Goal: Transaction & Acquisition: Purchase product/service

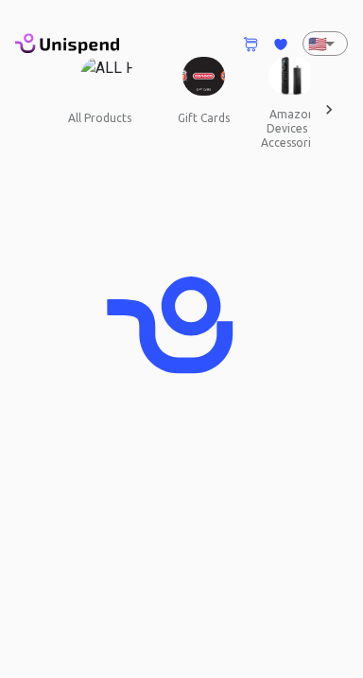
click at [326, 45] on body "0 Cart 0 Favorites 🇺🇸 US ​ all products gift cards amazon devices & accessories…" at bounding box center [181, 474] width 363 height 949
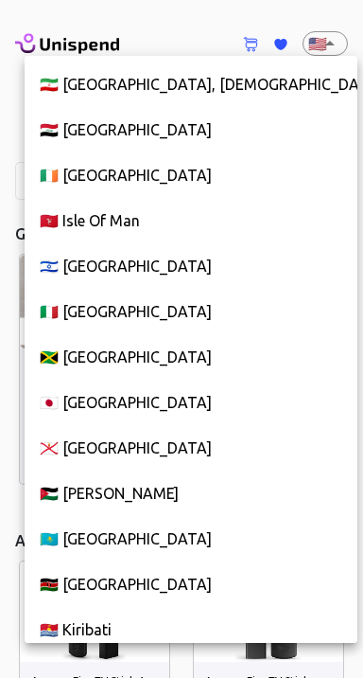
scroll to position [4636, 0]
click at [126, 311] on li "🇮🇹 [GEOGRAPHIC_DATA]" at bounding box center [191, 311] width 333 height 45
type input "IT"
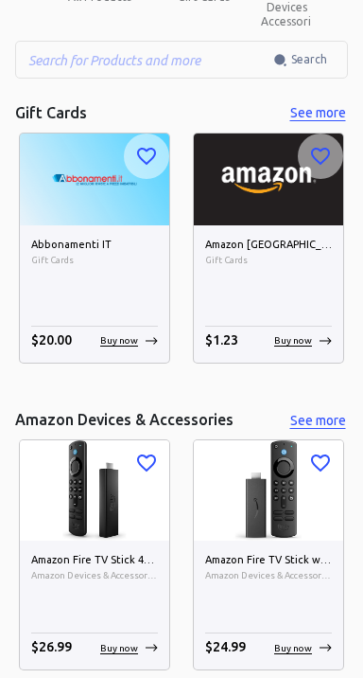
scroll to position [121, 0]
click at [326, 110] on button "See more" at bounding box center [318, 113] width 61 height 24
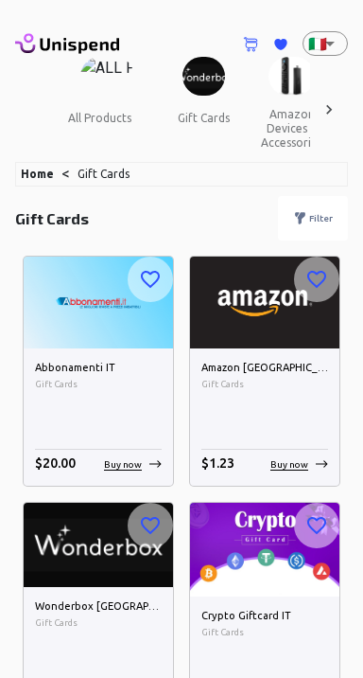
click at [274, 315] on img at bounding box center [265, 303] width 150 height 92
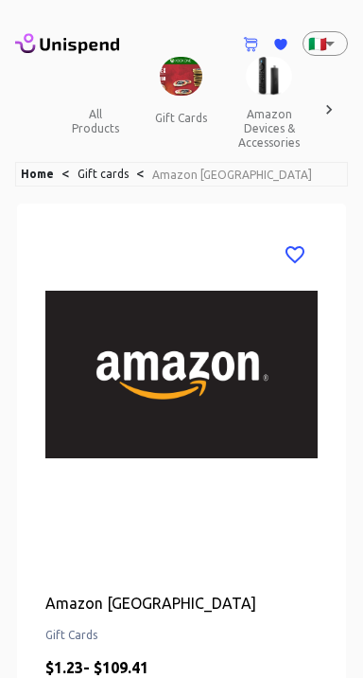
click at [301, 458] on img at bounding box center [181, 374] width 273 height 284
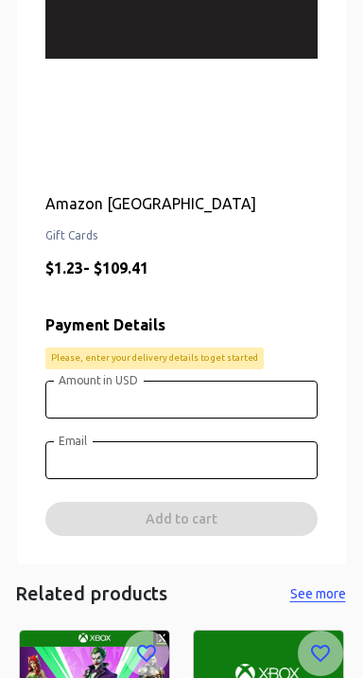
scroll to position [400, 0]
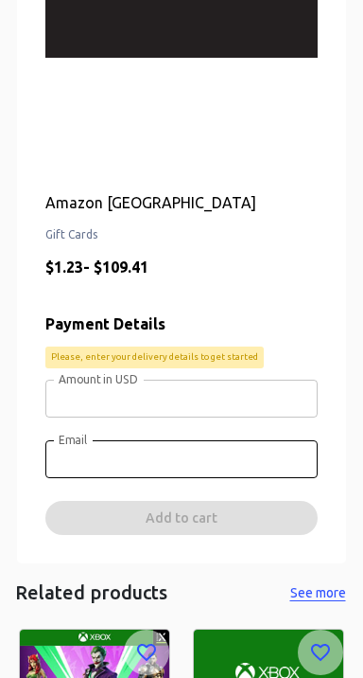
click at [240, 396] on input "Amount in USD" at bounding box center [181, 399] width 273 height 38
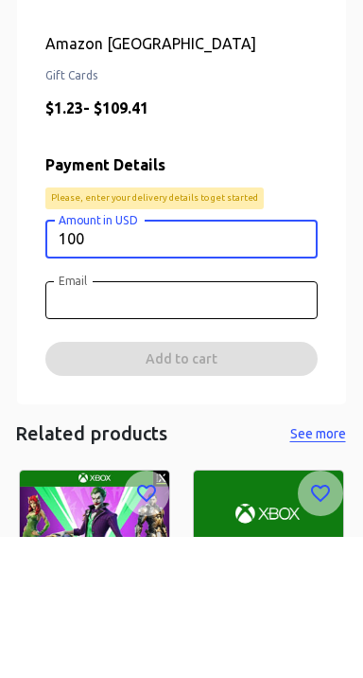
type input "100"
click at [10, 428] on div "0 Cart 0 Favorites 🇮🇹 IT ​ all products gift cards amazon devices & accessories…" at bounding box center [181, 256] width 363 height 1347
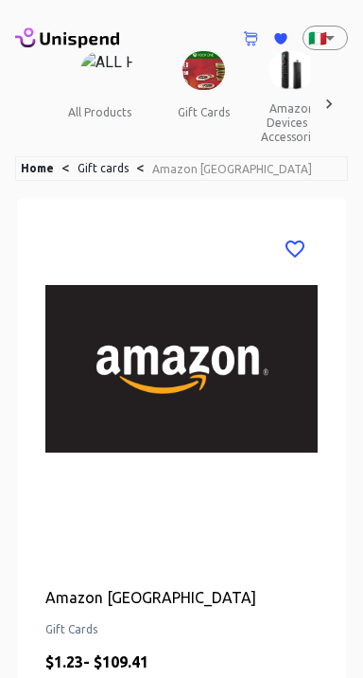
scroll to position [0, 0]
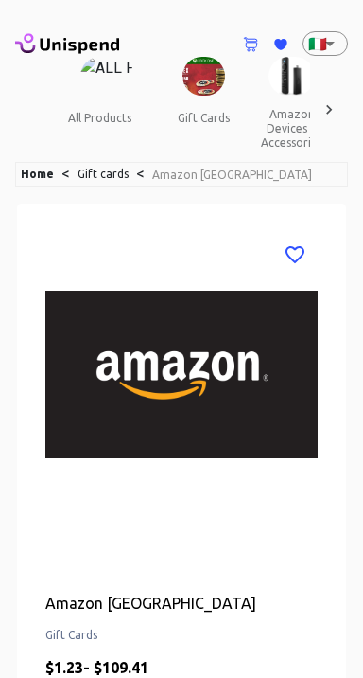
click at [283, 115] on button "amazon devices & accessories" at bounding box center [292, 128] width 92 height 65
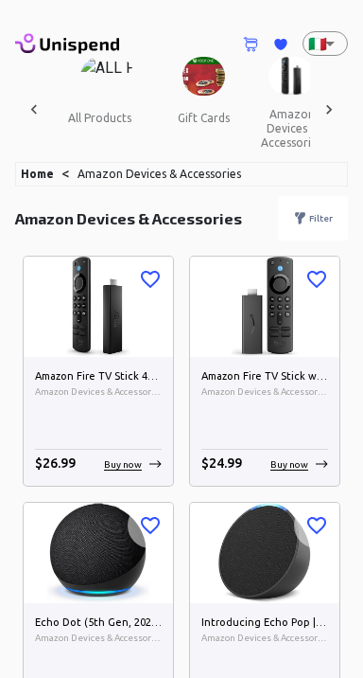
scroll to position [0, 24]
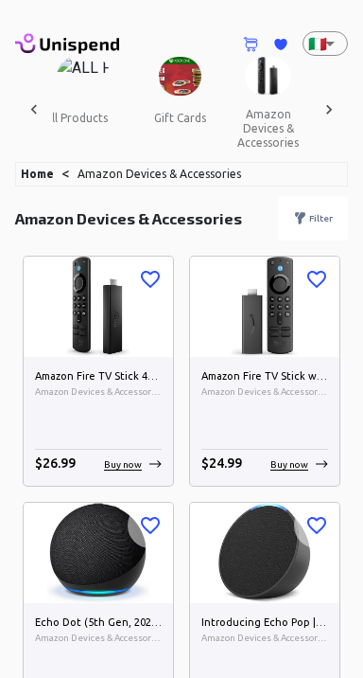
click at [78, 82] on img at bounding box center [84, 76] width 54 height 39
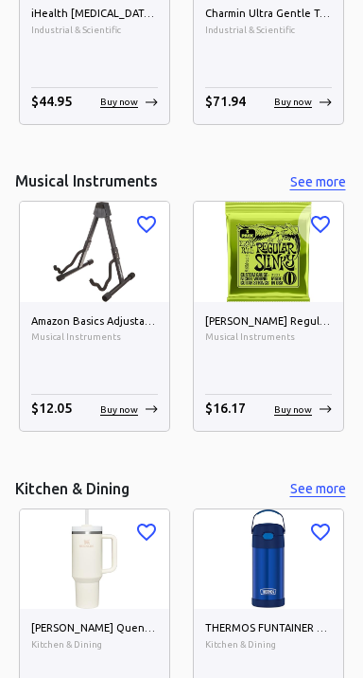
scroll to position [5888, 0]
